Goal: Information Seeking & Learning: Check status

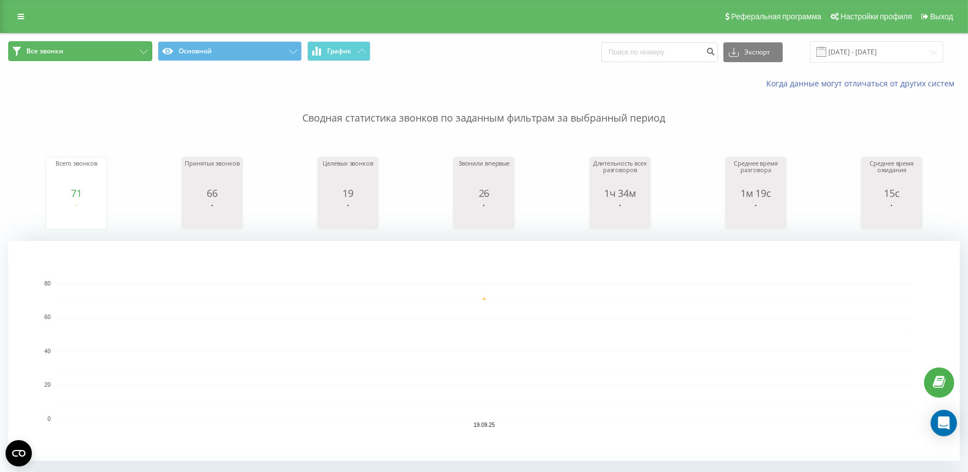
click at [141, 54] on button "Все звонки" at bounding box center [80, 51] width 144 height 20
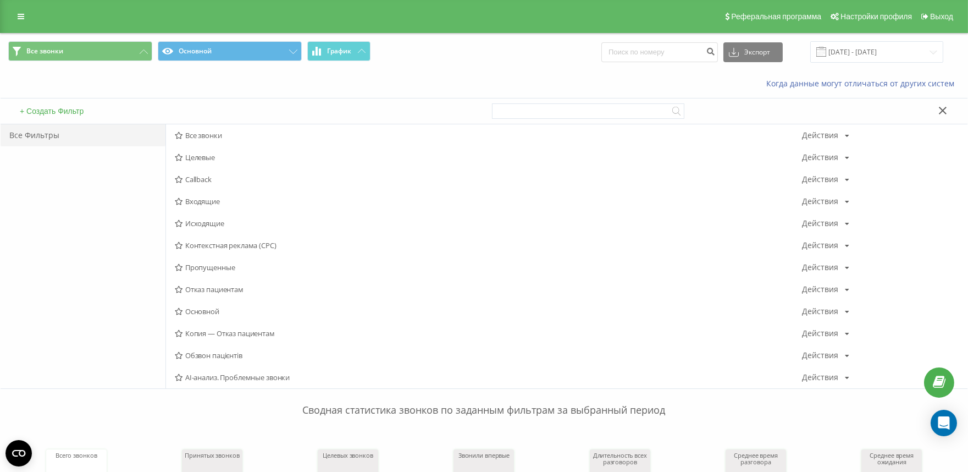
click at [220, 139] on span "Все звонки" at bounding box center [488, 135] width 627 height 8
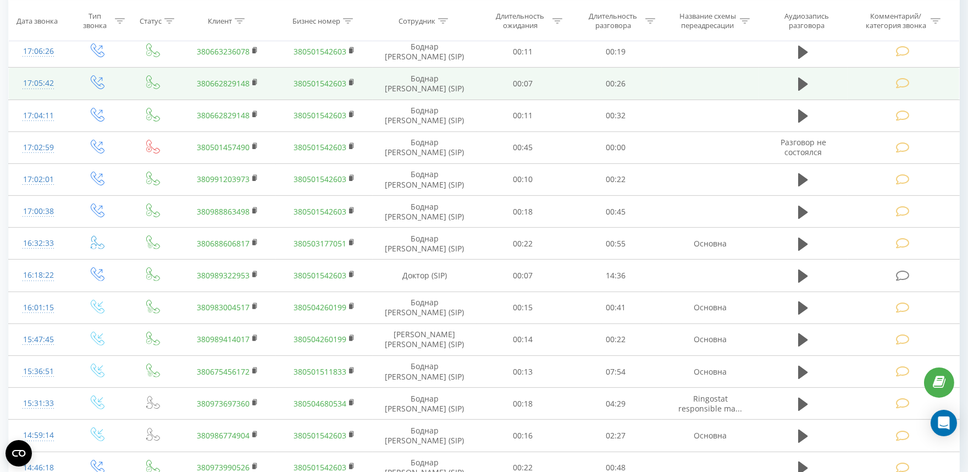
scroll to position [908, 0]
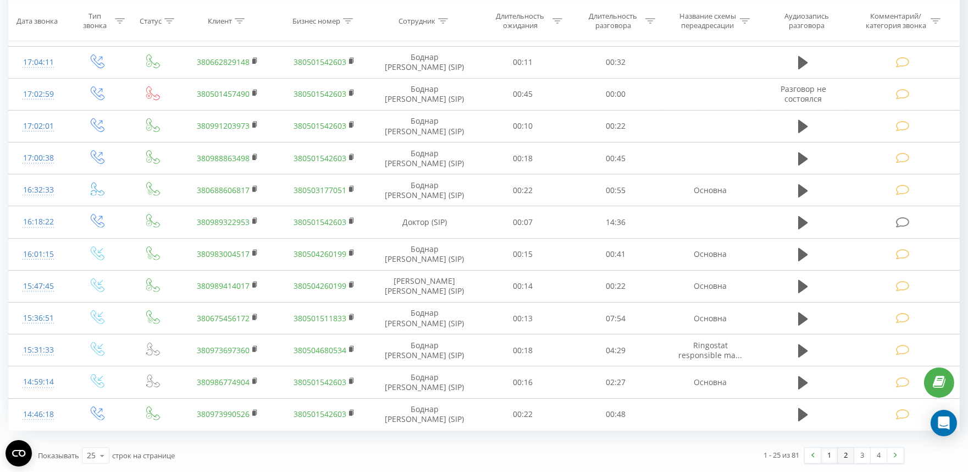
click at [843, 457] on link "2" at bounding box center [846, 455] width 16 height 15
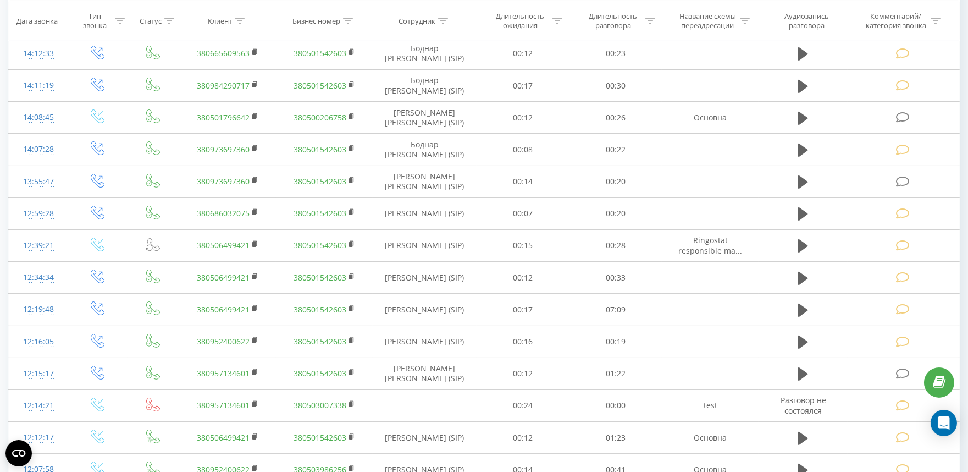
scroll to position [908, 0]
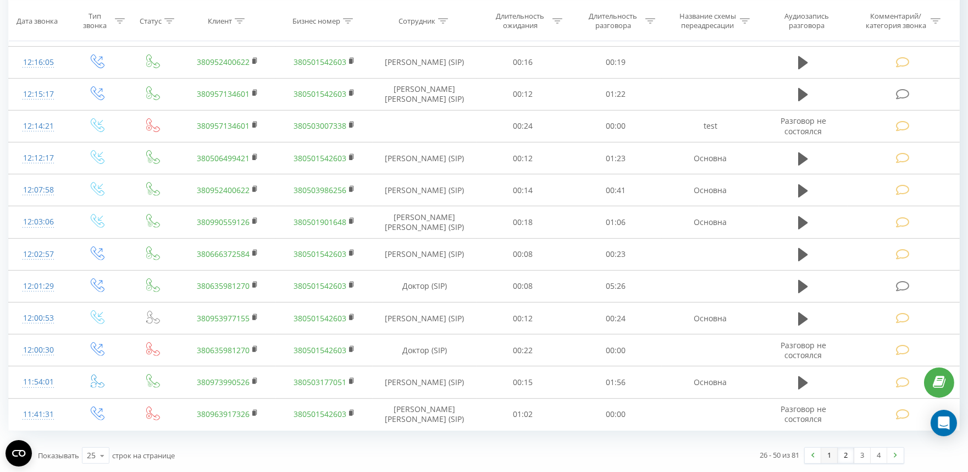
click at [831, 457] on link "1" at bounding box center [829, 455] width 16 height 15
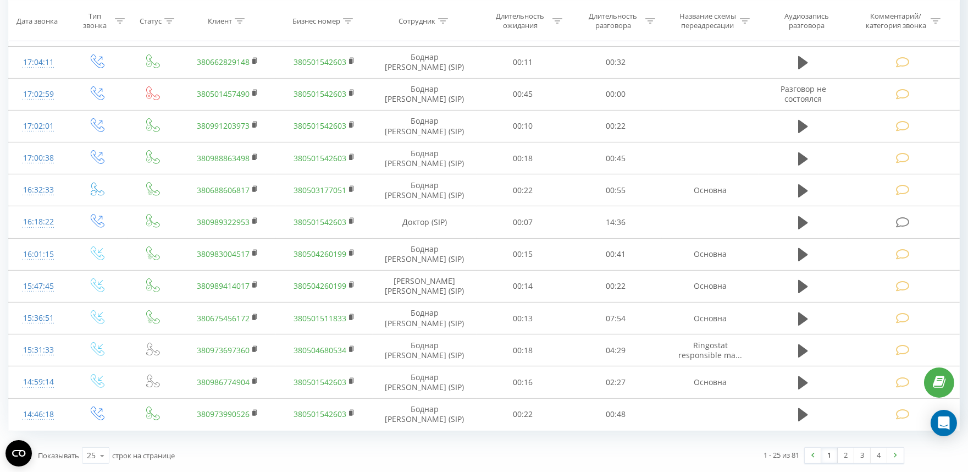
scroll to position [847, 0]
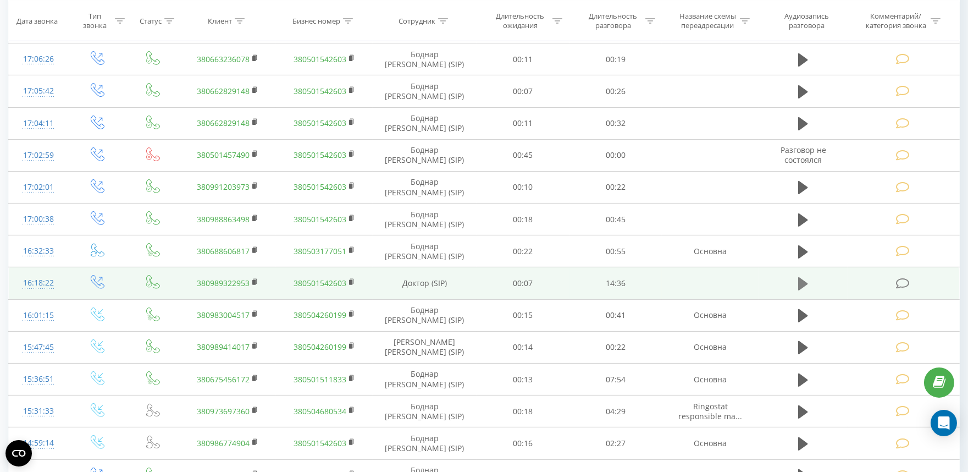
click at [796, 286] on button at bounding box center [803, 283] width 16 height 16
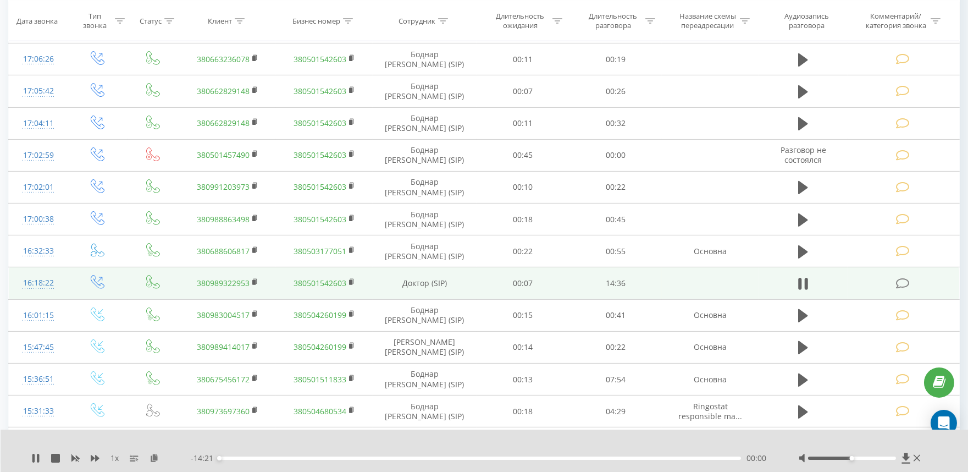
click at [391, 457] on div "00:00" at bounding box center [480, 457] width 522 height 3
click at [801, 281] on icon at bounding box center [800, 284] width 3 height 12
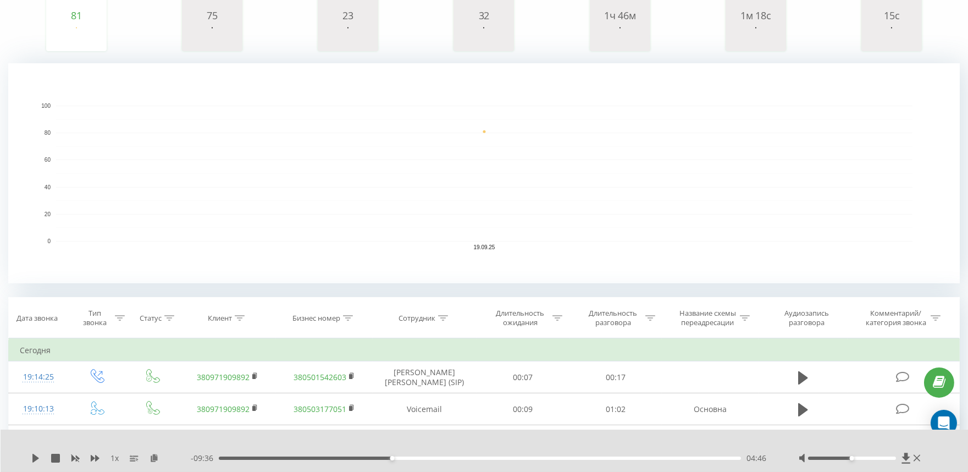
scroll to position [0, 0]
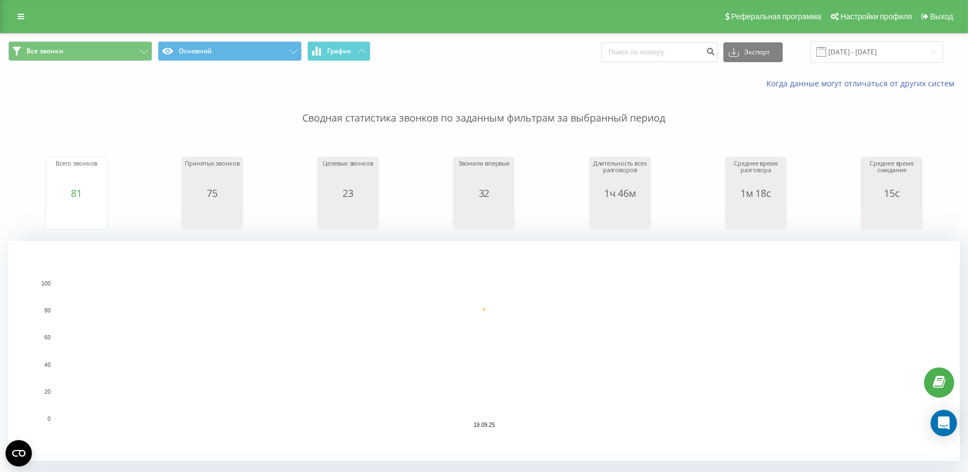
scroll to position [427, 0]
